Goal: Register for event/course

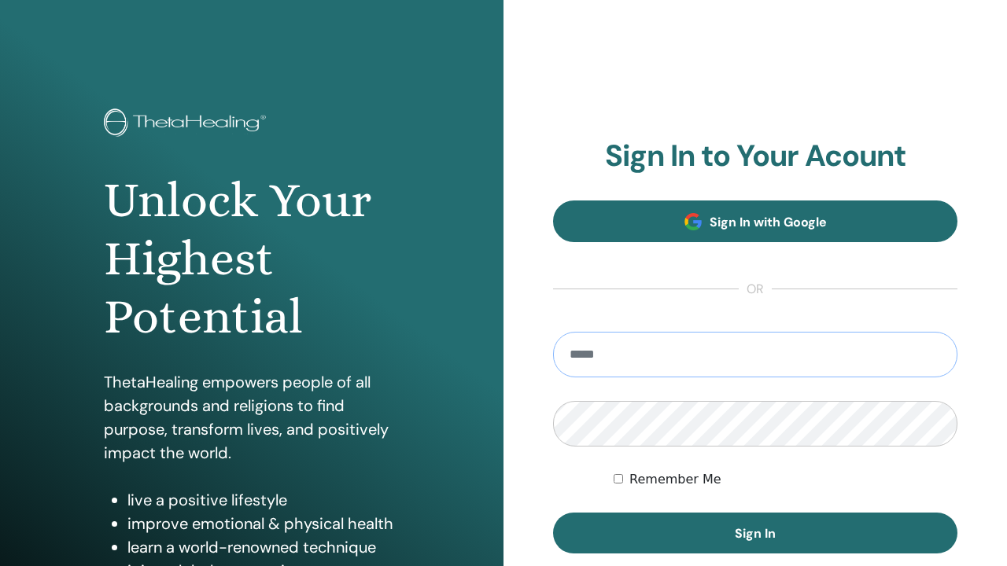
type input "**********"
click at [755, 533] on button "Sign In" at bounding box center [755, 533] width 404 height 41
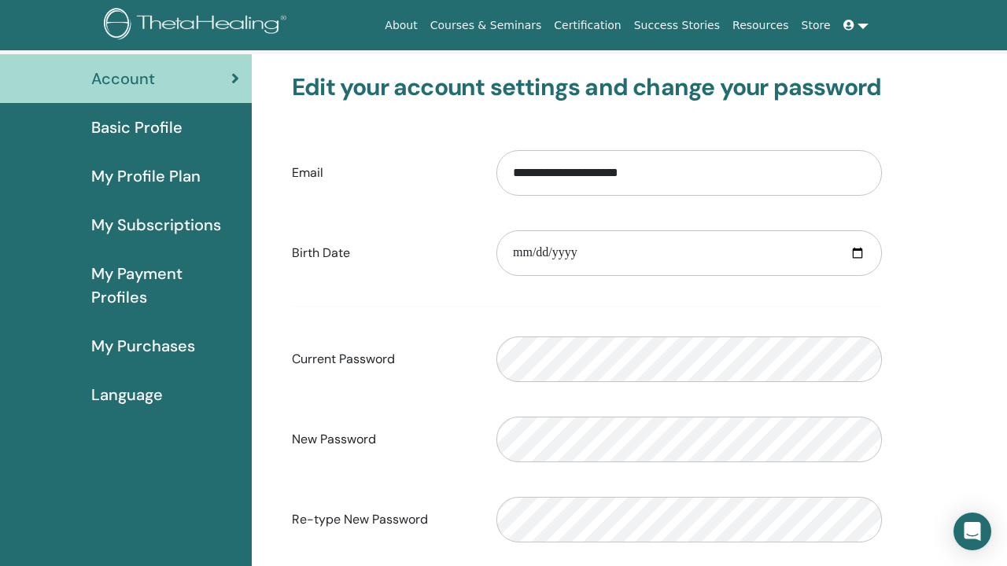
scroll to position [86, 0]
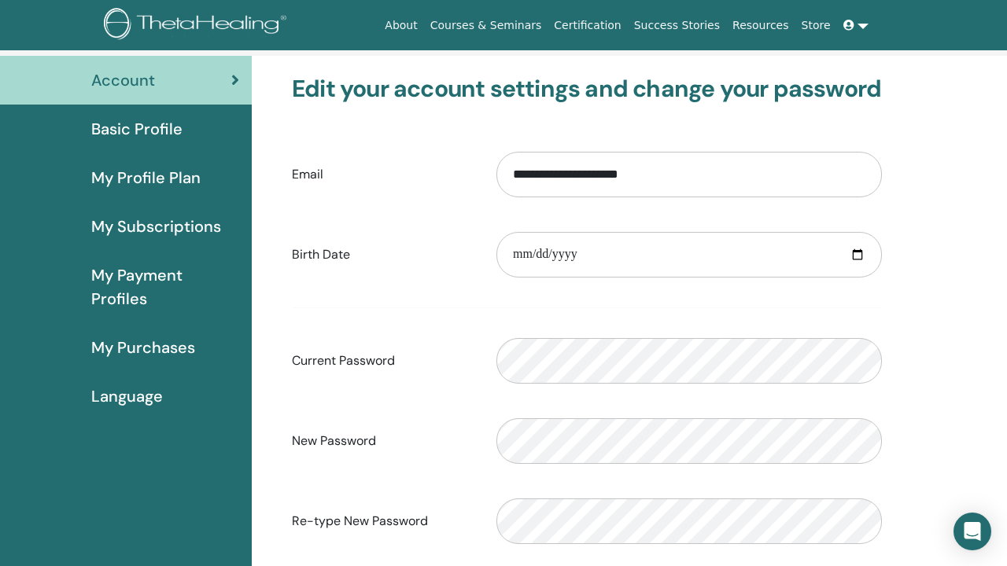
click at [144, 135] on span "Basic Profile" at bounding box center [136, 129] width 91 height 24
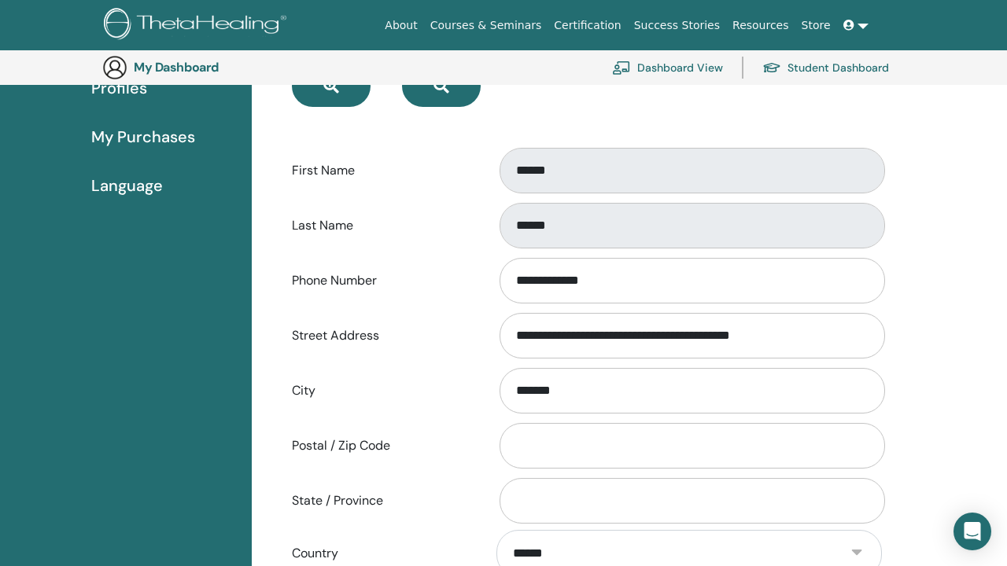
scroll to position [334, 0]
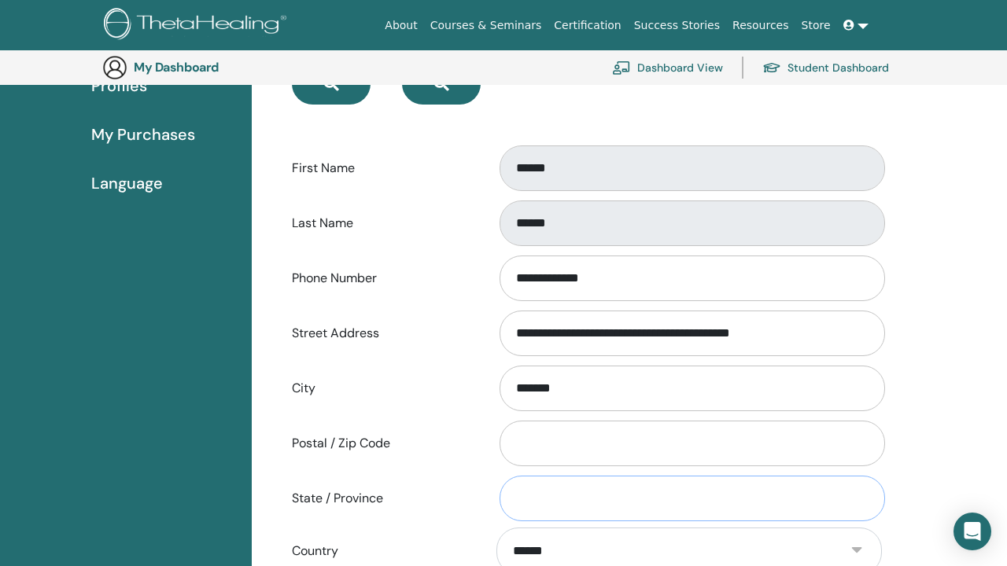
type input "*"
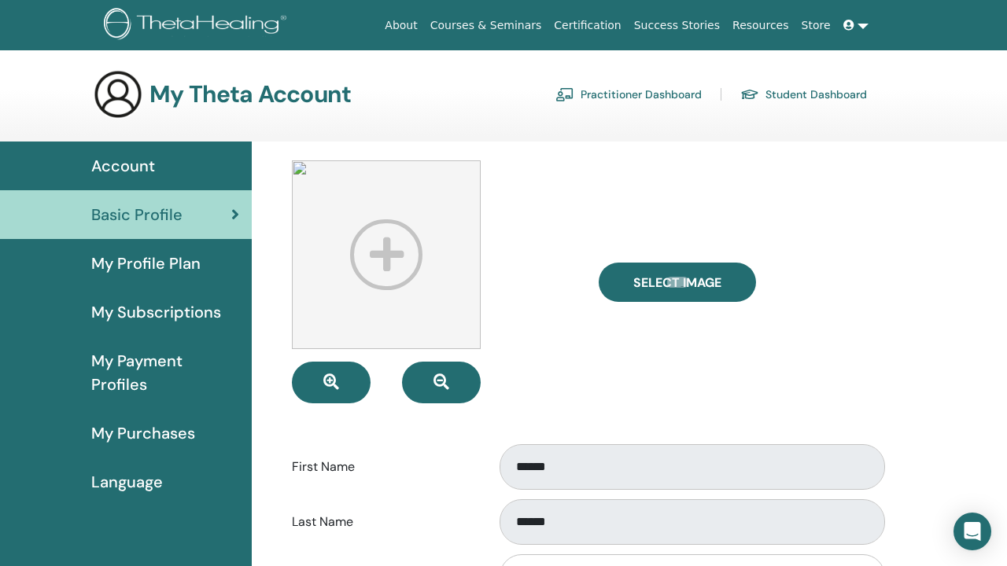
scroll to position [0, 0]
type input "*******"
click at [168, 274] on span "My Profile Plan" at bounding box center [145, 264] width 109 height 24
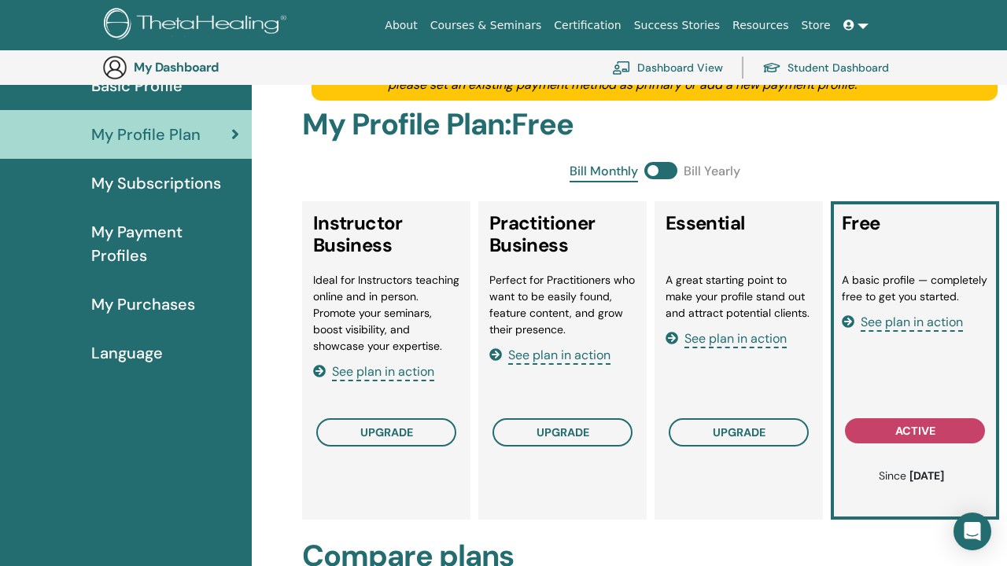
scroll to position [167, 0]
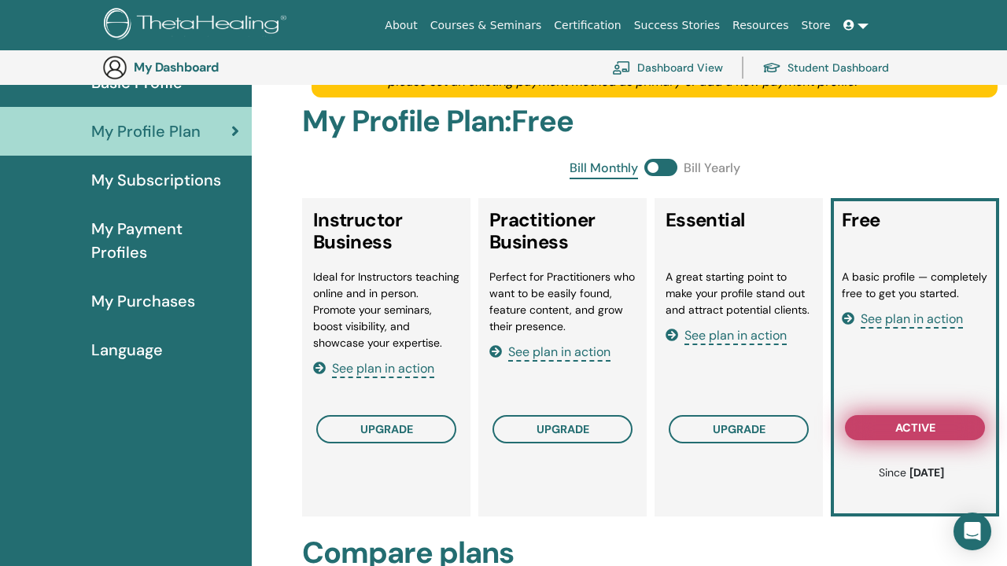
click at [916, 429] on span "active" at bounding box center [915, 428] width 40 height 13
click at [903, 427] on span "active" at bounding box center [915, 428] width 40 height 13
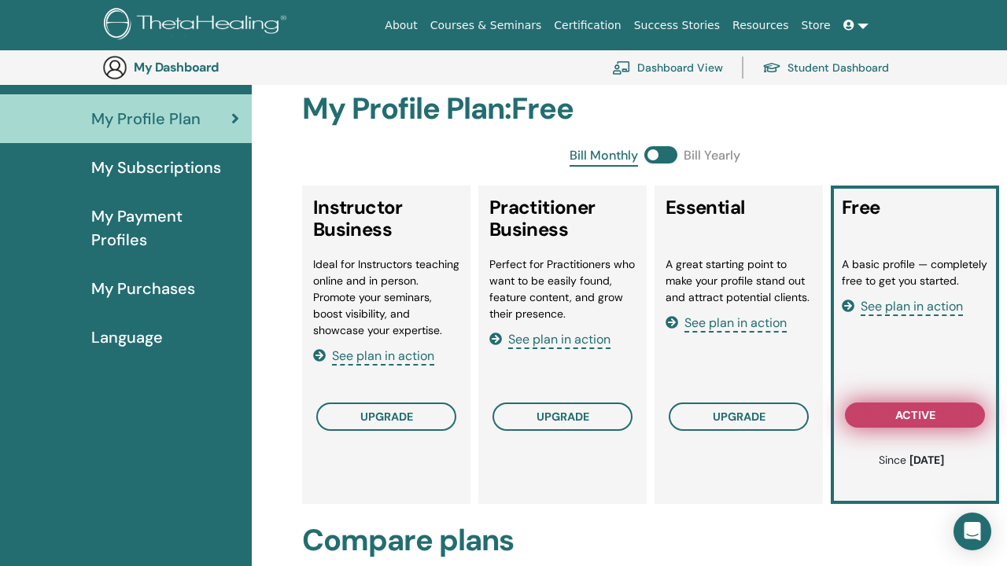
scroll to position [181, 0]
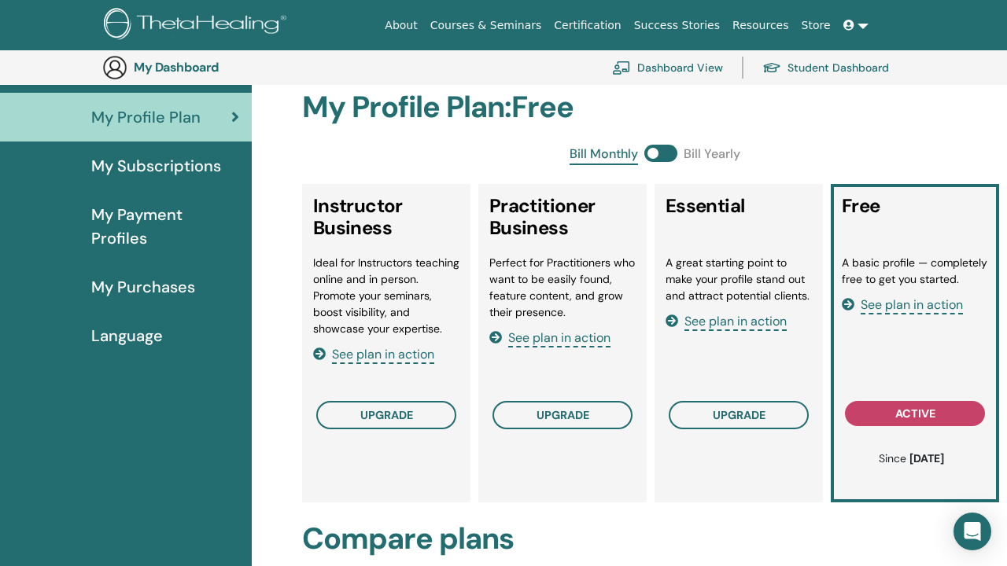
click at [913, 307] on span "See plan in action" at bounding box center [912, 306] width 102 height 18
click at [144, 286] on span "My Purchases" at bounding box center [143, 287] width 104 height 24
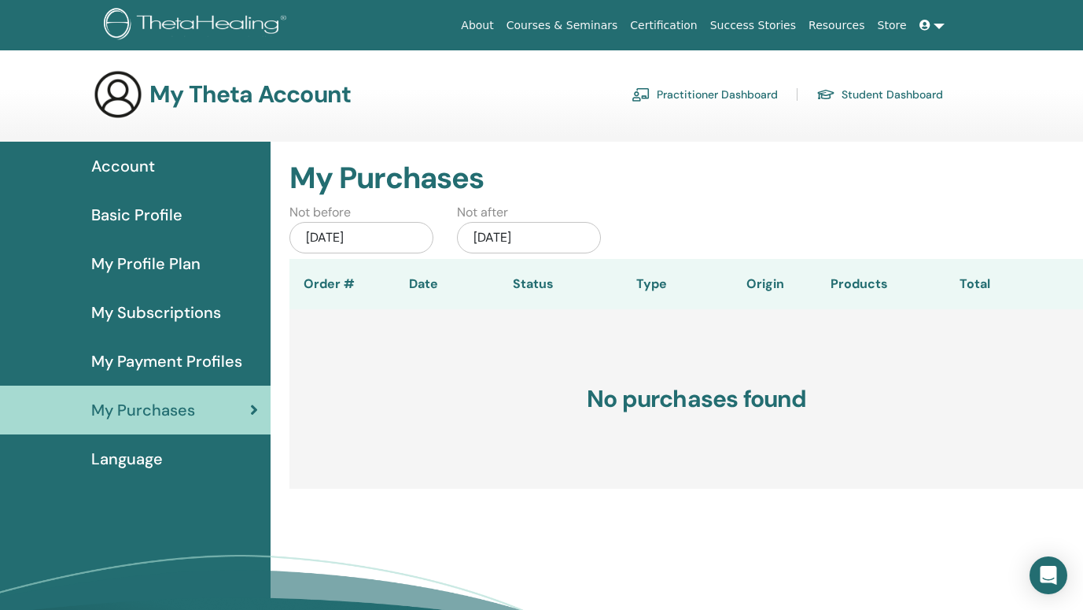
click at [127, 466] on span "Language" at bounding box center [127, 459] width 72 height 24
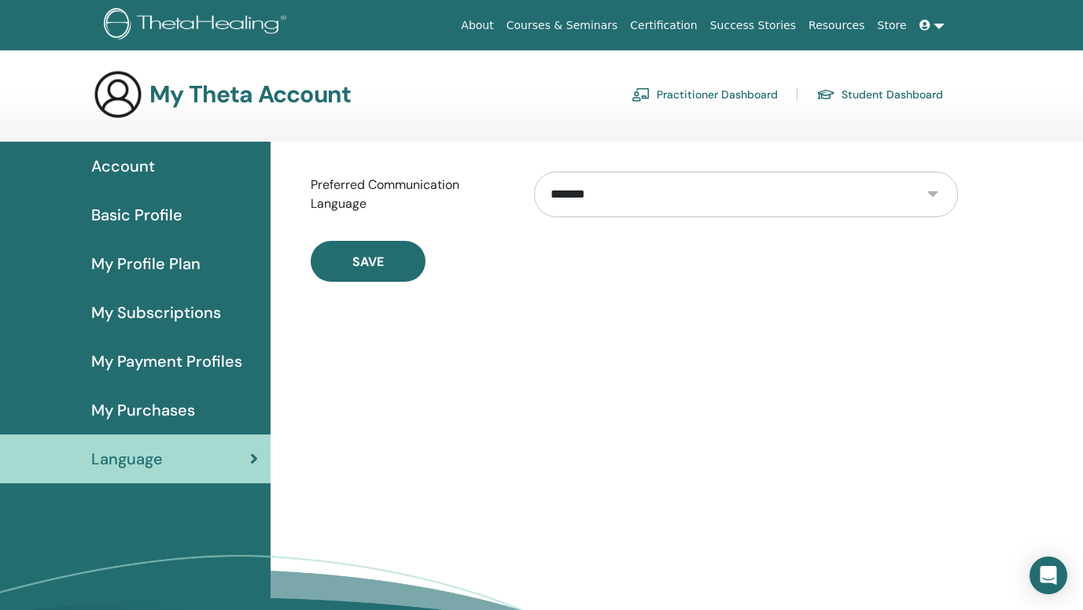
select select "***"
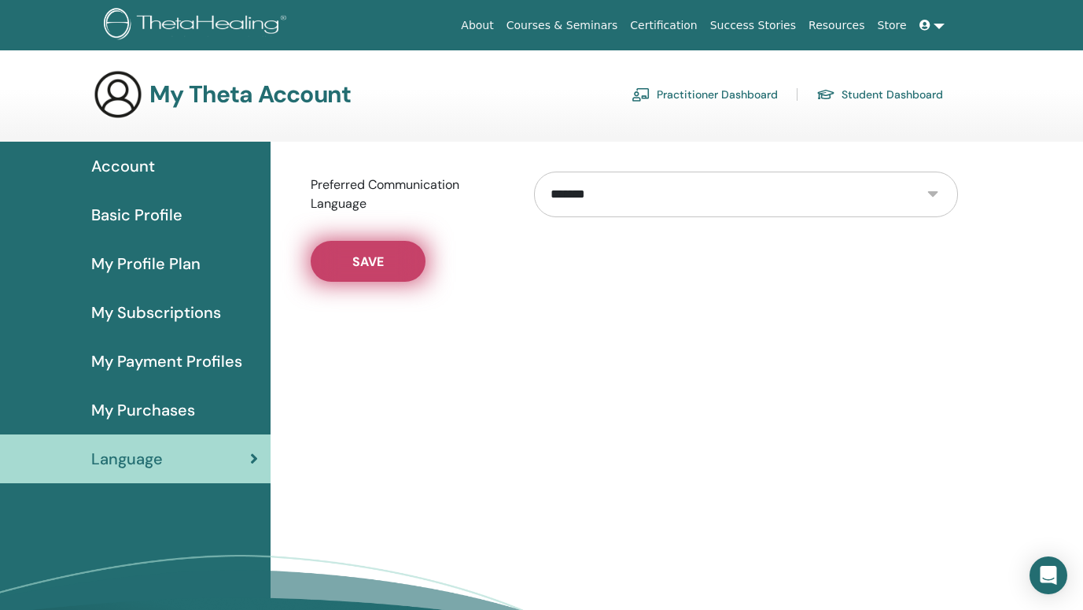
click at [342, 252] on button "Save" at bounding box center [368, 261] width 115 height 41
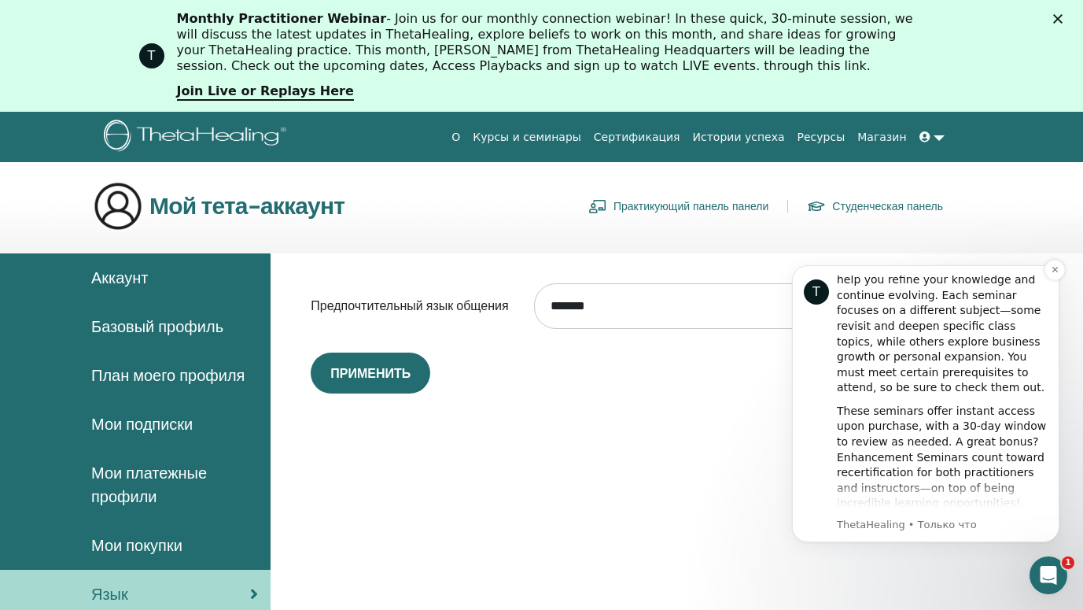
scroll to position [256, 0]
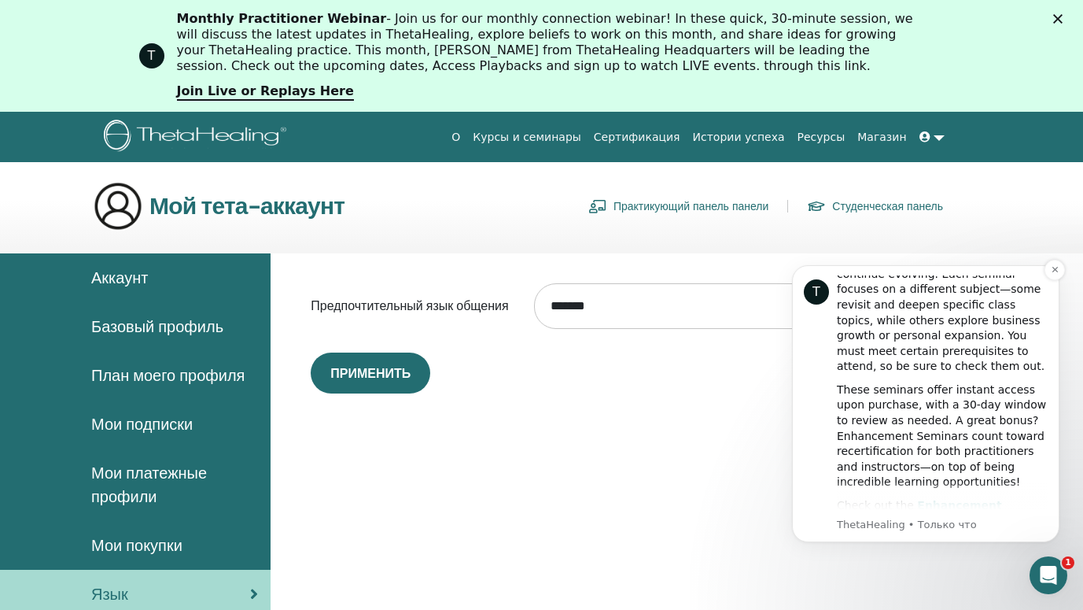
click at [952, 499] on b "Enhancement Seminars Here" at bounding box center [919, 513] width 165 height 28
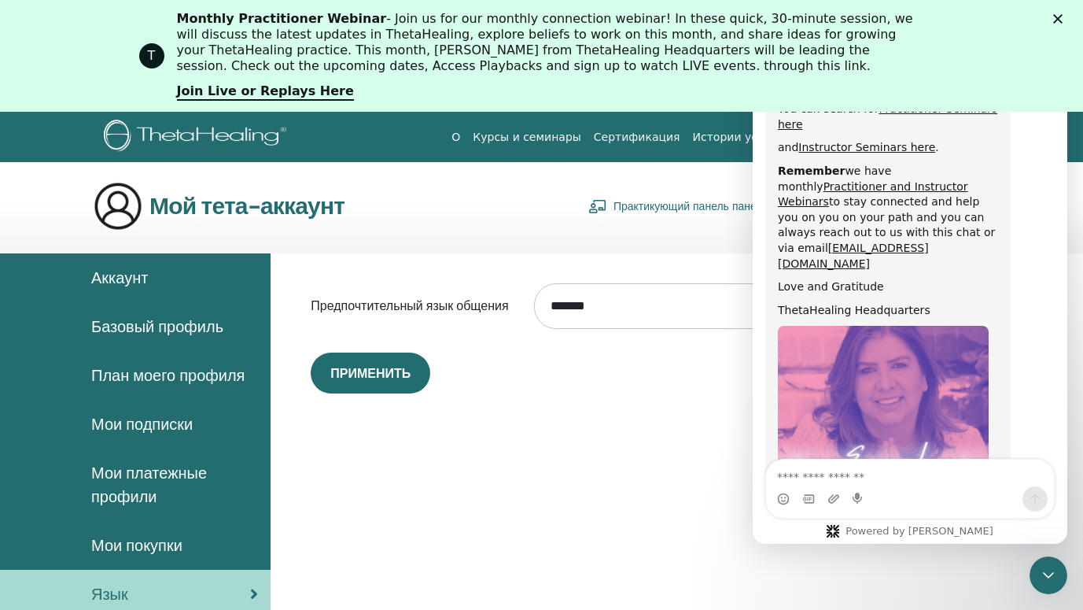
scroll to position [815, 0]
click at [898, 326] on img "ThetaHealing говорит…" at bounding box center [883, 431] width 211 height 211
click at [348, 444] on div "**********" at bounding box center [677, 538] width 813 height 570
click at [527, 131] on link "Курсы и семинары" at bounding box center [526, 137] width 121 height 29
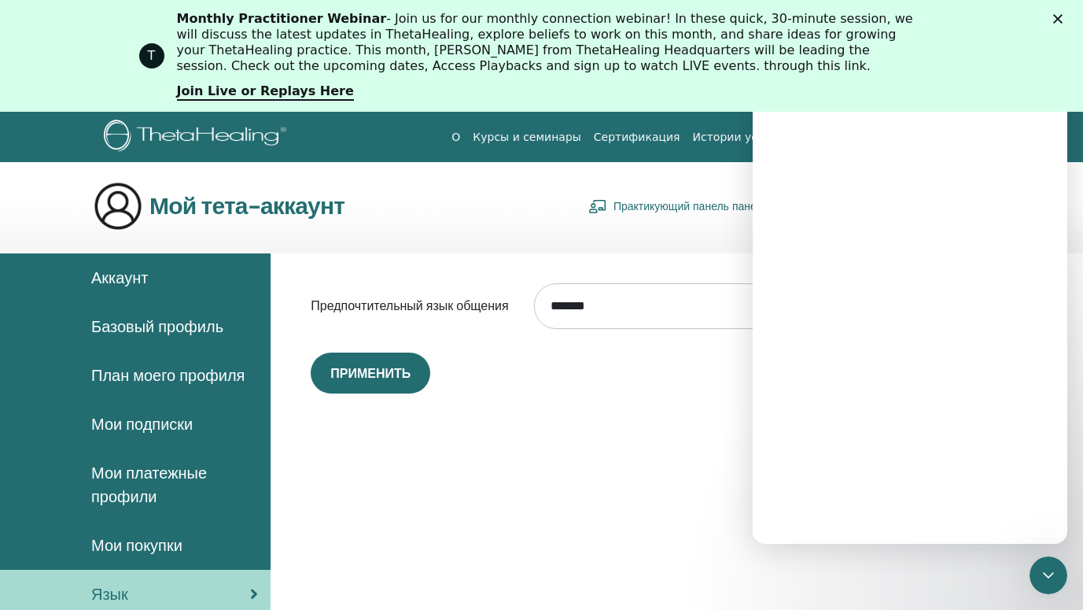
scroll to position [0, 0]
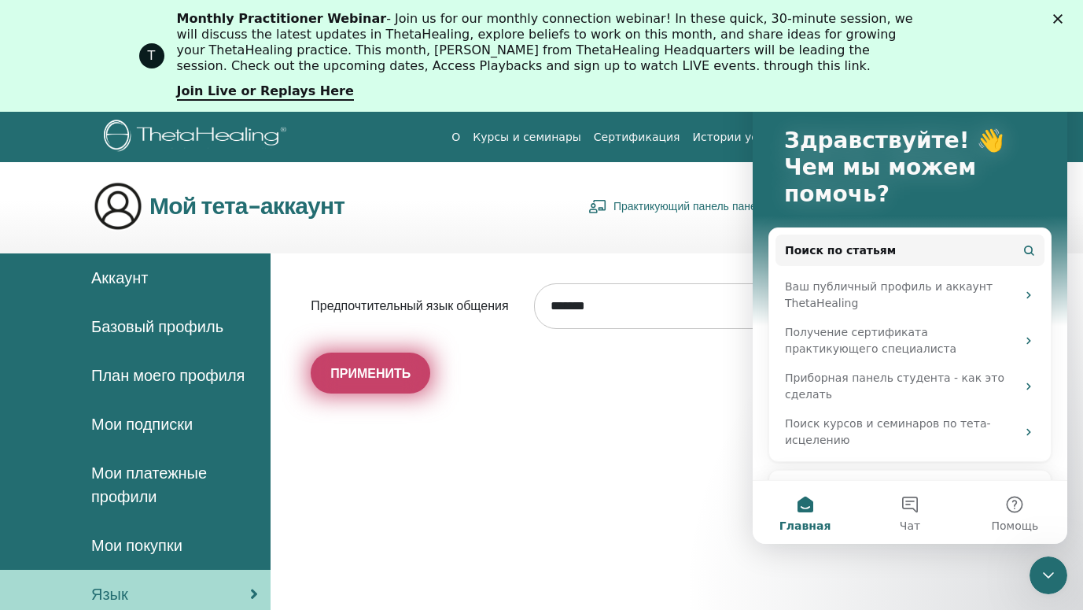
click at [363, 367] on span "Применить" at bounding box center [370, 373] width 80 height 17
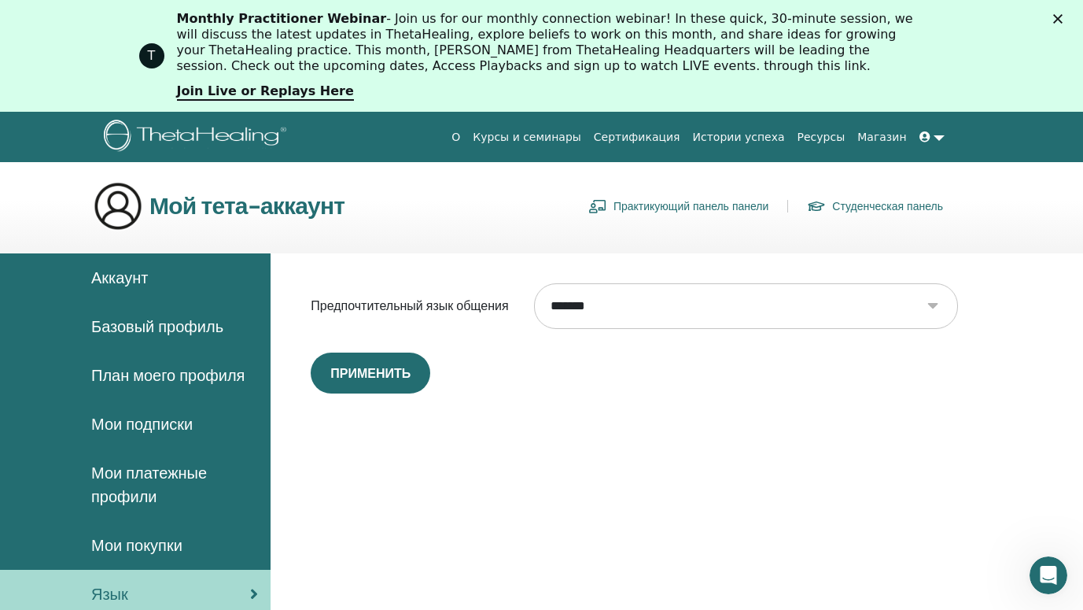
click at [519, 135] on link "Курсы и семинары" at bounding box center [526, 137] width 121 height 29
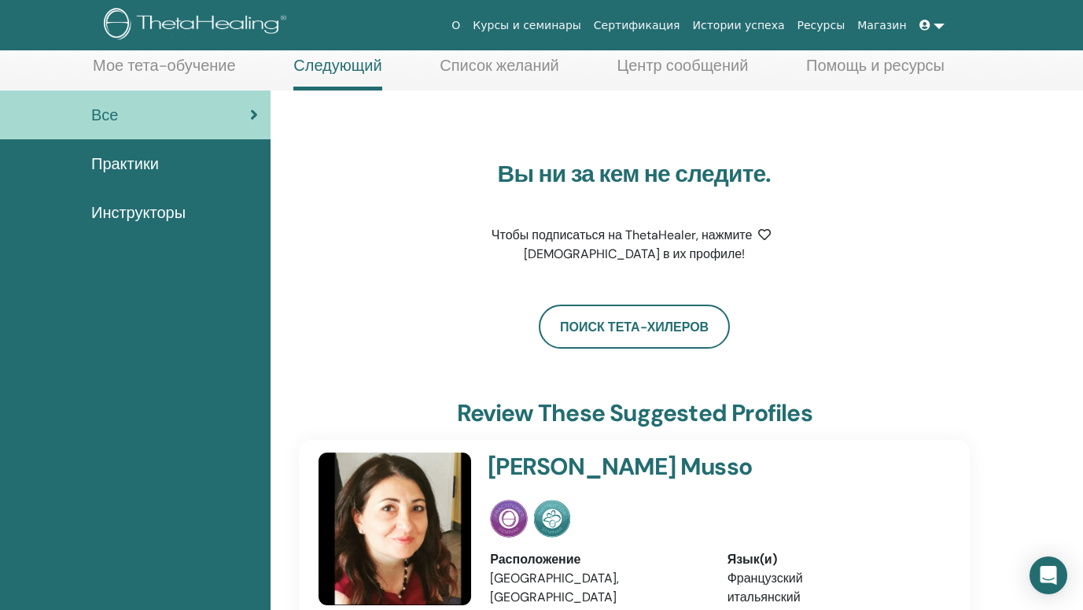
scroll to position [79, 0]
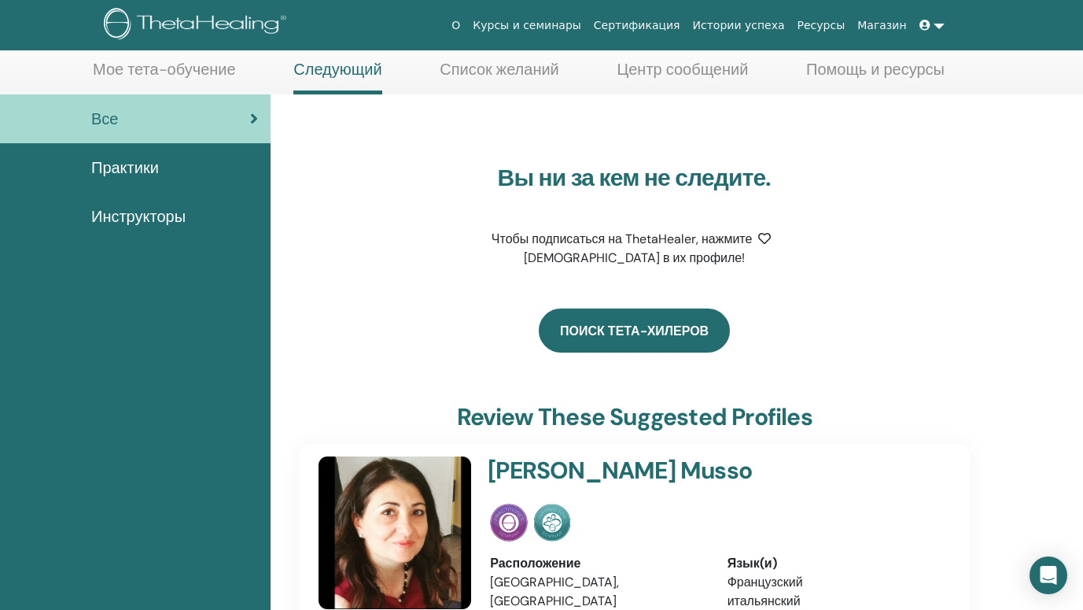
click at [628, 352] on link "Поиск тета-хилеров" at bounding box center [634, 330] width 191 height 44
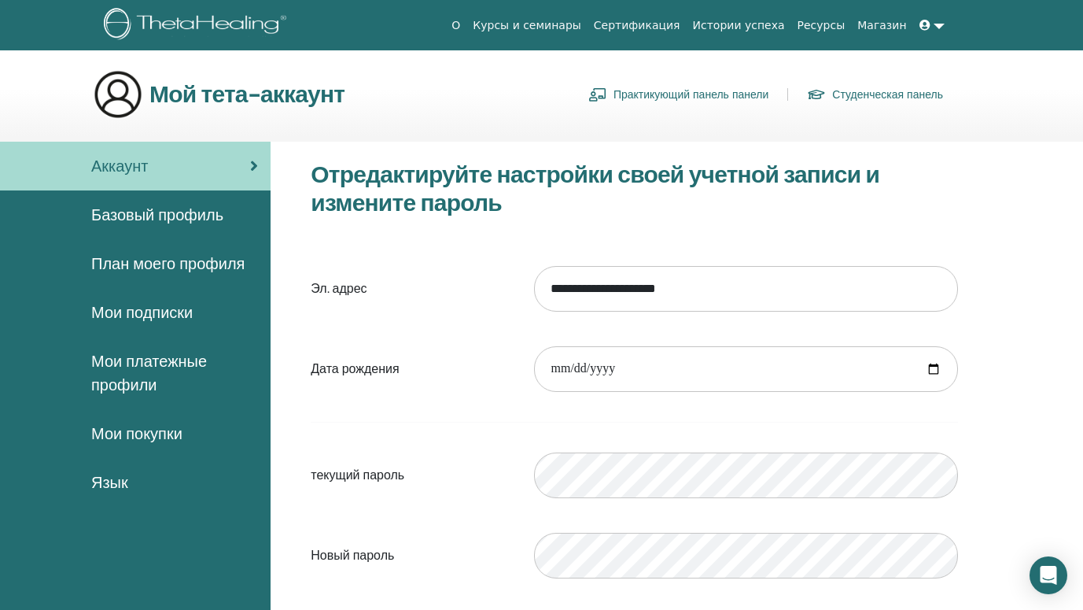
click at [856, 97] on link "Студенческая панель" at bounding box center [875, 94] width 136 height 25
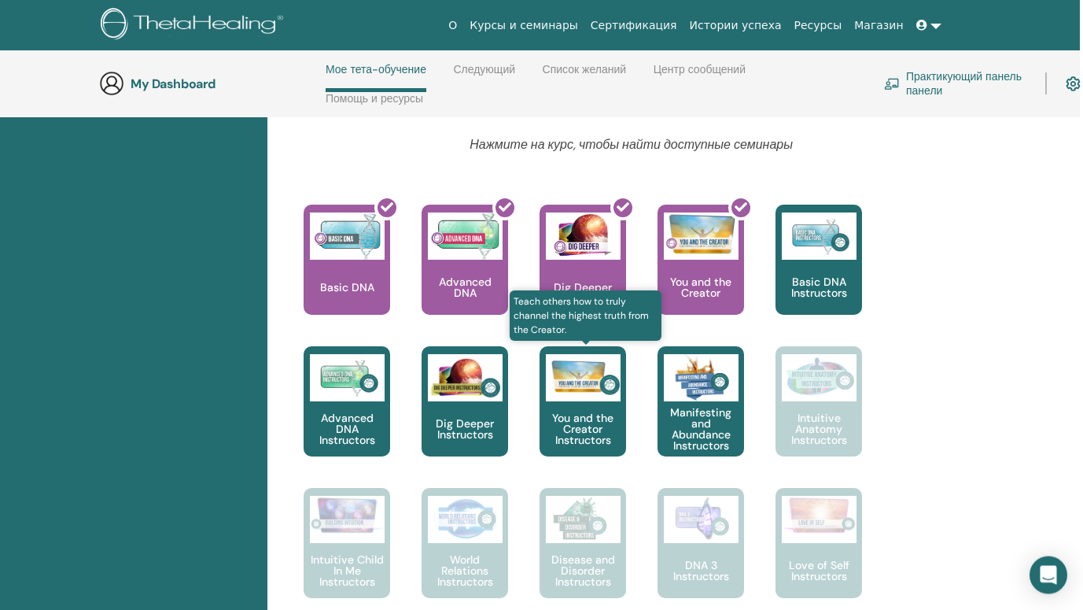
scroll to position [647, 3]
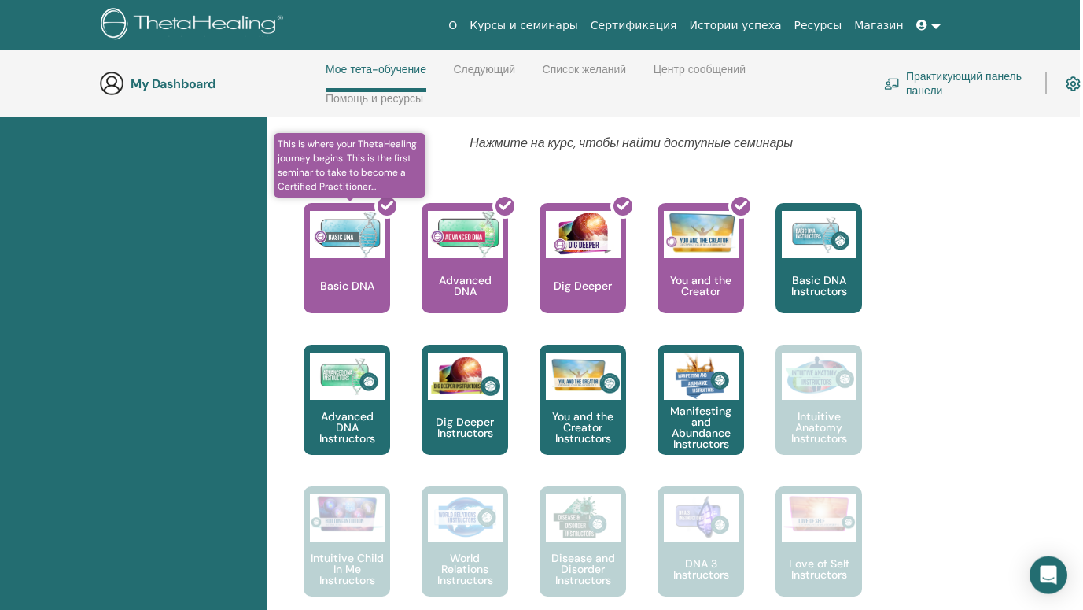
click at [358, 254] on div at bounding box center [356, 265] width 87 height 142
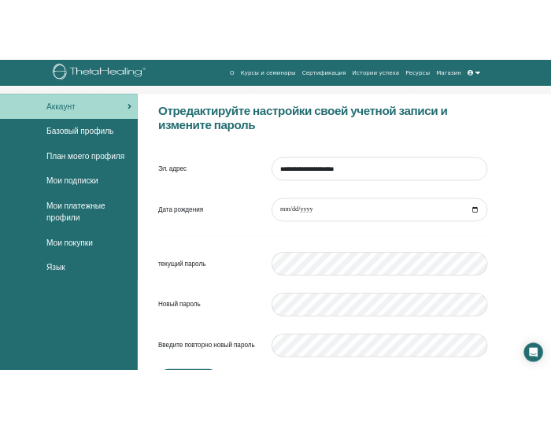
scroll to position [74, 0]
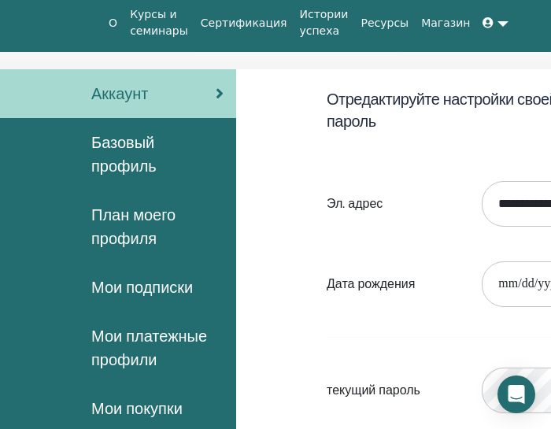
click at [178, 34] on link "Курсы и семинары" at bounding box center [158, 23] width 71 height 46
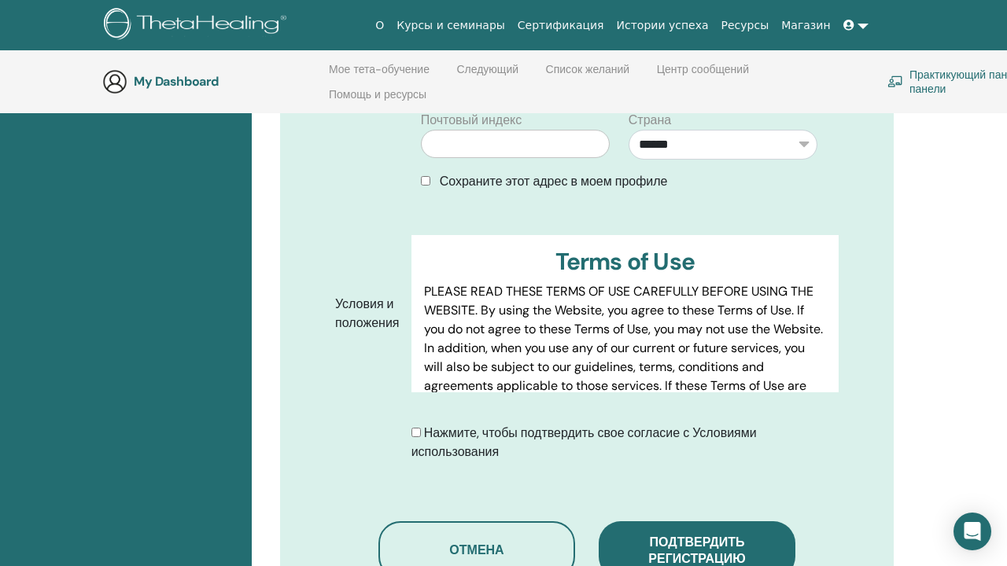
scroll to position [706, 0]
click at [416, 423] on div "Нажмите, чтобы подтвердить свое согласие с Условиями использования" at bounding box center [624, 442] width 427 height 38
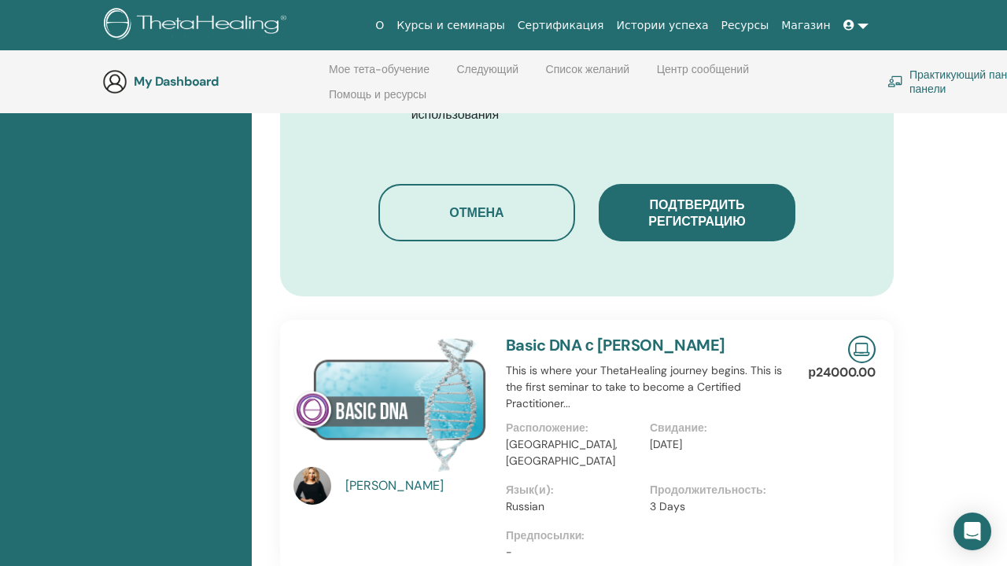
scroll to position [1060, 0]
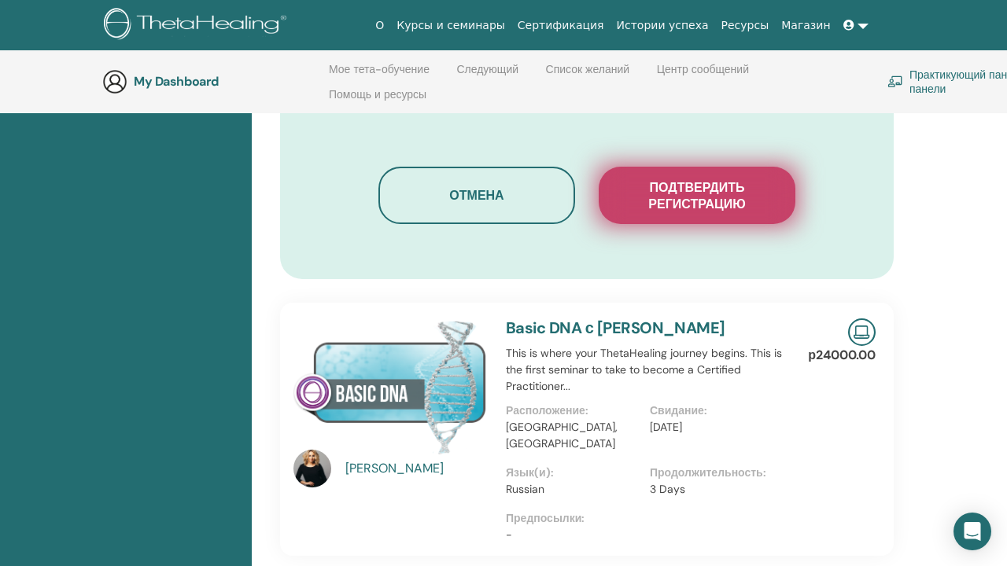
click at [698, 182] on span "Подтвердить регистрацию" at bounding box center [696, 195] width 157 height 33
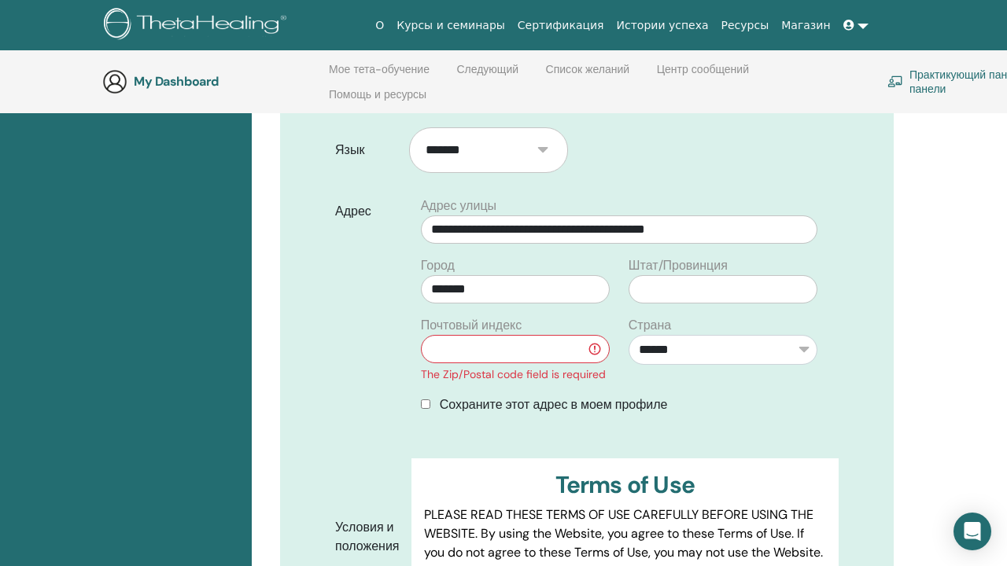
scroll to position [504, 0]
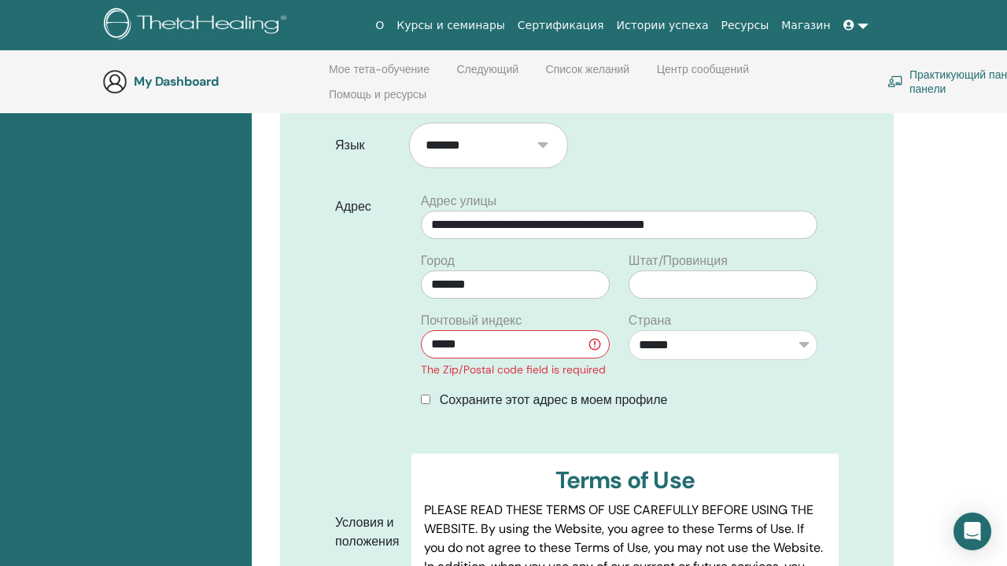
type input "*****"
click at [422, 391] on div "Сохраните этот адрес в моем профиле" at bounding box center [619, 400] width 396 height 19
click at [598, 330] on input "*****" at bounding box center [515, 344] width 189 height 28
click at [572, 330] on input "*****" at bounding box center [515, 344] width 189 height 28
type input "*****"
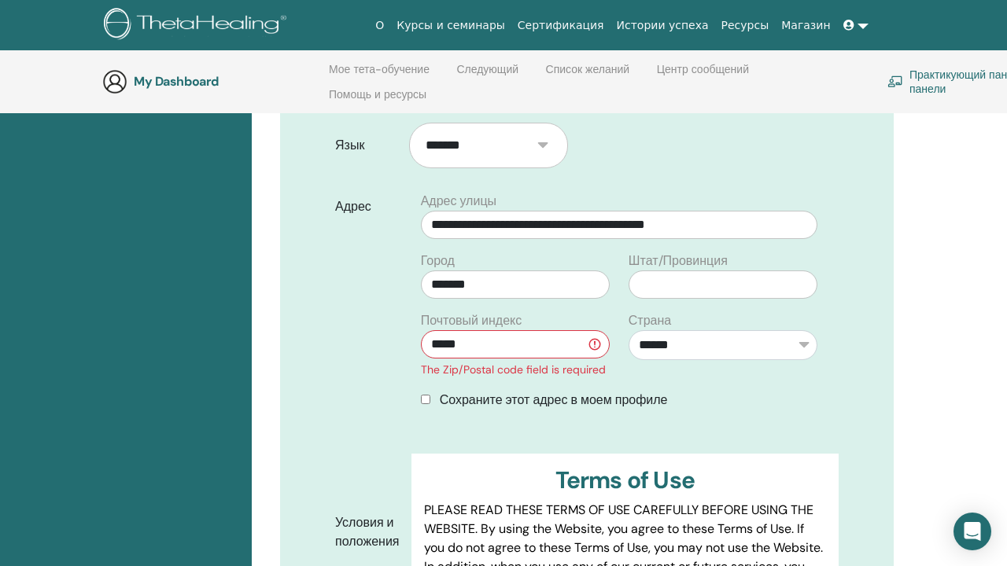
click at [664, 392] on span "Сохраните этот адрес в моем профиле" at bounding box center [554, 400] width 228 height 17
click at [734, 391] on div "Сохраните этот адрес в моем профиле" at bounding box center [619, 400] width 396 height 19
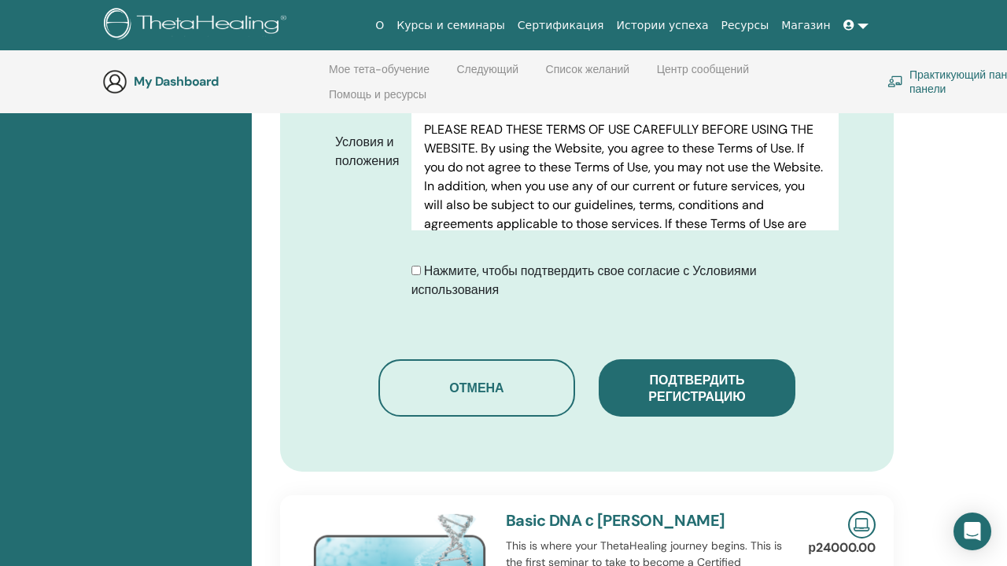
scroll to position [889, 1]
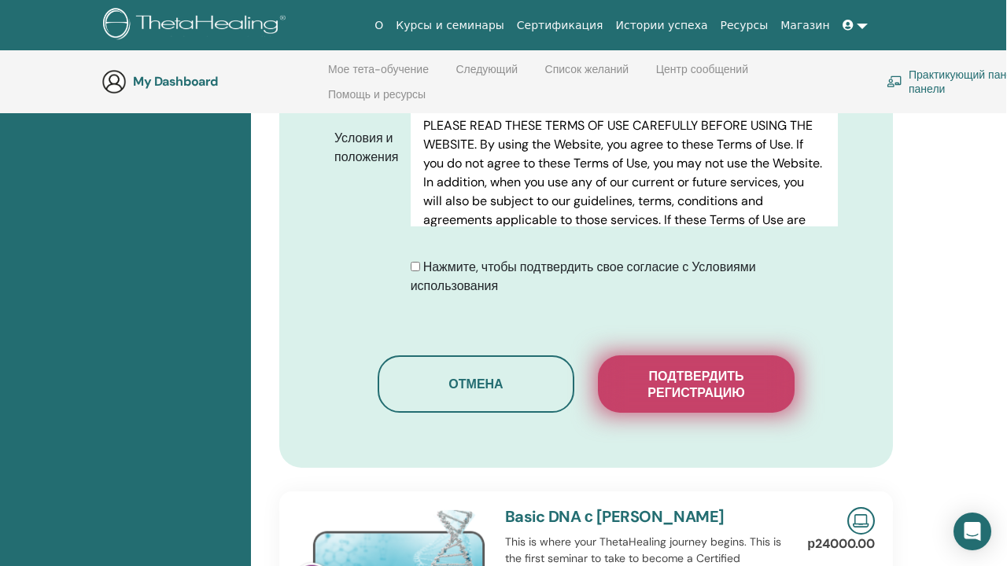
click at [728, 374] on span "Подтвердить регистрацию" at bounding box center [695, 384] width 157 height 33
